Goal: Information Seeking & Learning: Compare options

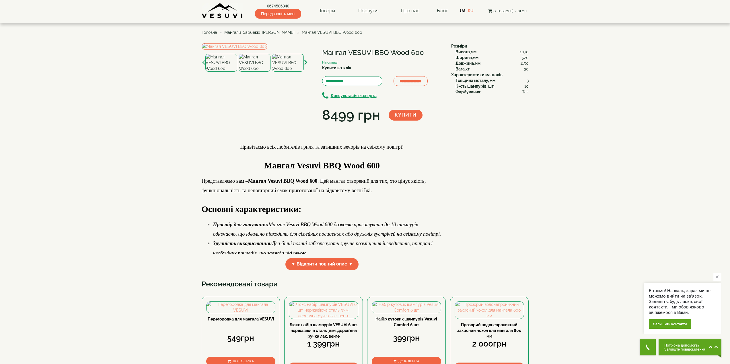
click at [274, 32] on span "Мангали-барбекю-[PERSON_NAME]" at bounding box center [259, 32] width 70 height 5
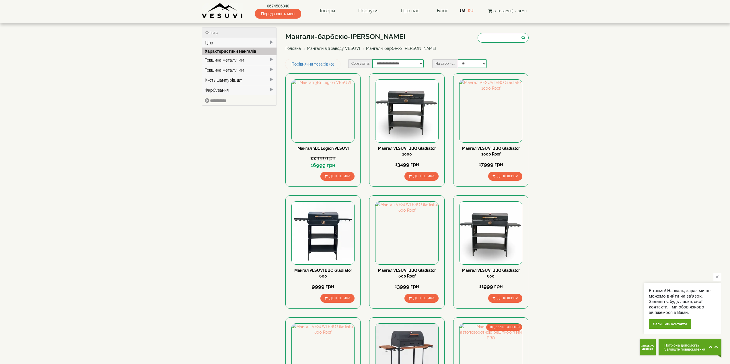
click at [259, 59] on div "Товщина металу, мм" at bounding box center [239, 60] width 75 height 10
click at [262, 76] on div "Товщина металу, мм" at bounding box center [239, 78] width 75 height 10
click at [264, 95] on div "К-сть шампурів, шт" at bounding box center [239, 96] width 75 height 10
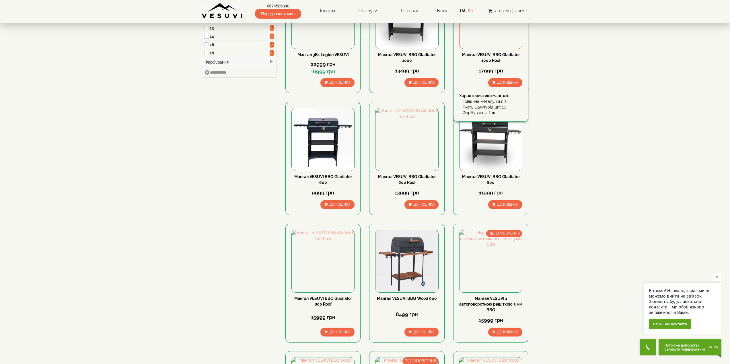
scroll to position [143, 0]
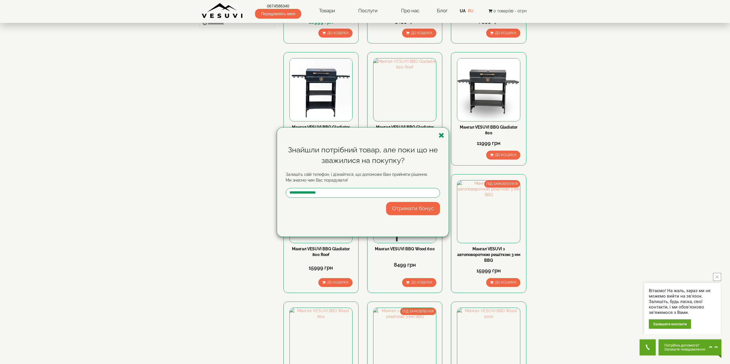
click at [614, 158] on div "Знайшли потрібний товар, але поки що не зважилися на покупку? Залишіть свій тел…" at bounding box center [365, 182] width 730 height 364
click at [443, 138] on icon "button" at bounding box center [441, 135] width 6 height 7
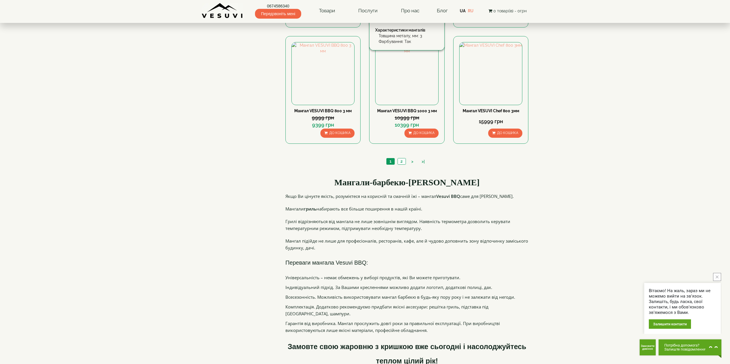
scroll to position [574, 0]
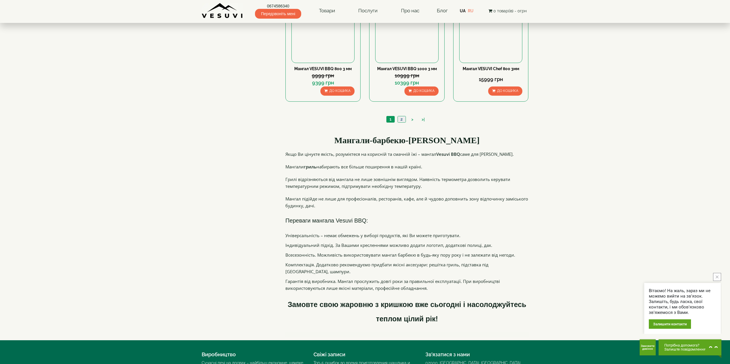
click at [400, 121] on link "2" at bounding box center [401, 119] width 8 height 6
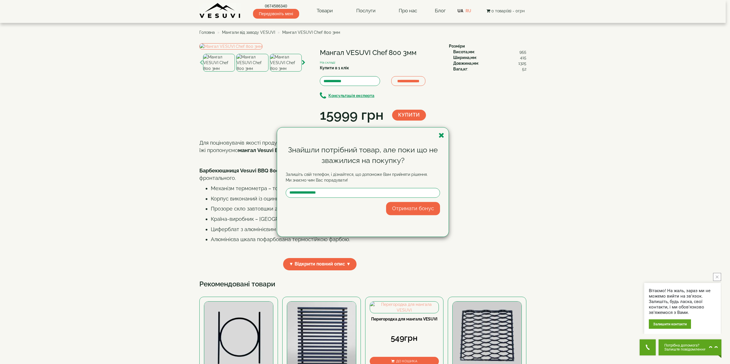
click at [616, 172] on div "Знайшли потрібний товар, але поки що не зважилися на покупку? Залишіть свій тел…" at bounding box center [365, 182] width 730 height 364
click at [259, 86] on div "Знайшли потрібний товар, але поки що не зважилися на покупку? Залишіть свій тел…" at bounding box center [365, 182] width 730 height 364
click at [446, 138] on div "Знайшли потрібний товар, але поки що не зважилися на покупку? Залишіть свій тел…" at bounding box center [362, 182] width 171 height 109
click at [440, 135] on icon "button" at bounding box center [441, 135] width 6 height 7
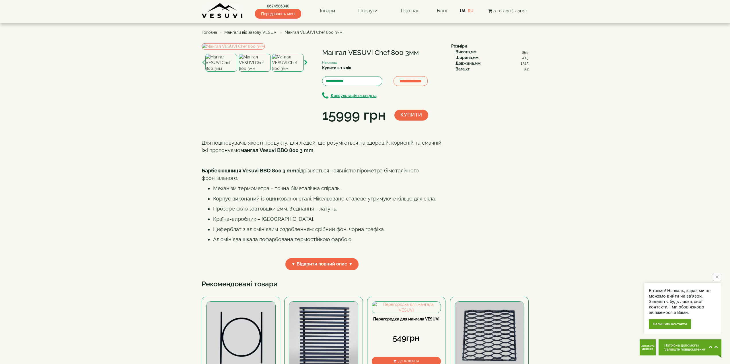
click at [237, 72] on div at bounding box center [272, 63] width 134 height 18
click at [281, 72] on img at bounding box center [288, 63] width 32 height 18
click at [261, 72] on img at bounding box center [255, 63] width 32 height 18
click at [233, 72] on img at bounding box center [221, 63] width 32 height 18
click at [258, 72] on img at bounding box center [255, 63] width 32 height 18
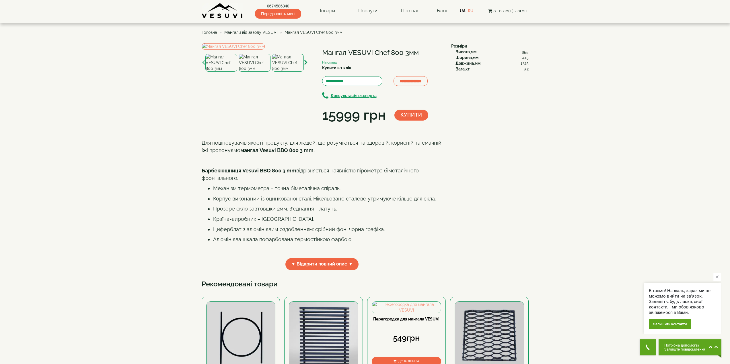
click at [290, 72] on img at bounding box center [288, 63] width 32 height 18
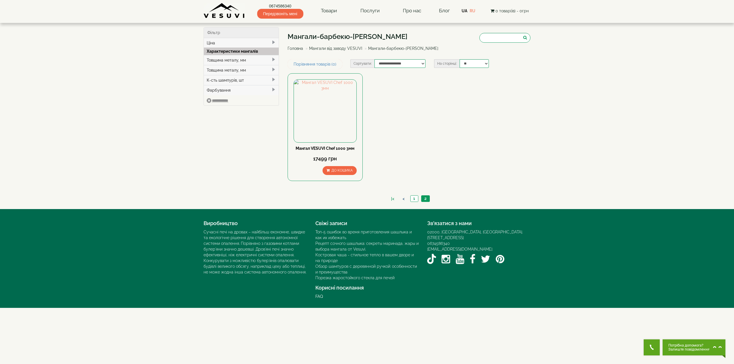
click at [403, 198] on link "<" at bounding box center [404, 199] width 8 height 6
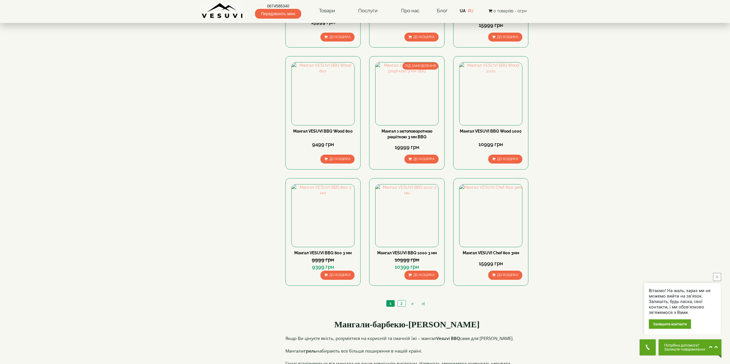
scroll to position [344, 0]
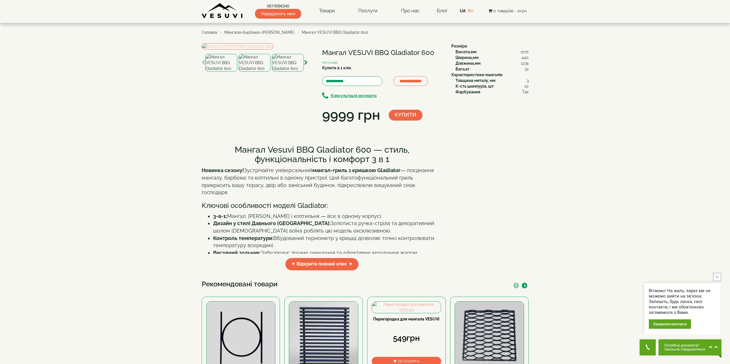
click at [248, 50] on img at bounding box center [238, 46] width 72 height 6
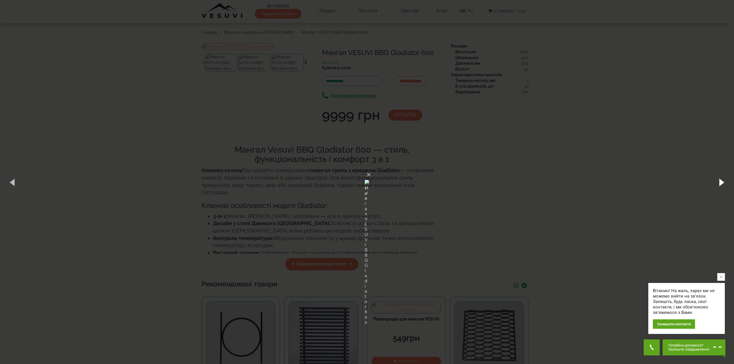
click at [721, 184] on button "button" at bounding box center [721, 183] width 26 height 32
